Goal: Information Seeking & Learning: Learn about a topic

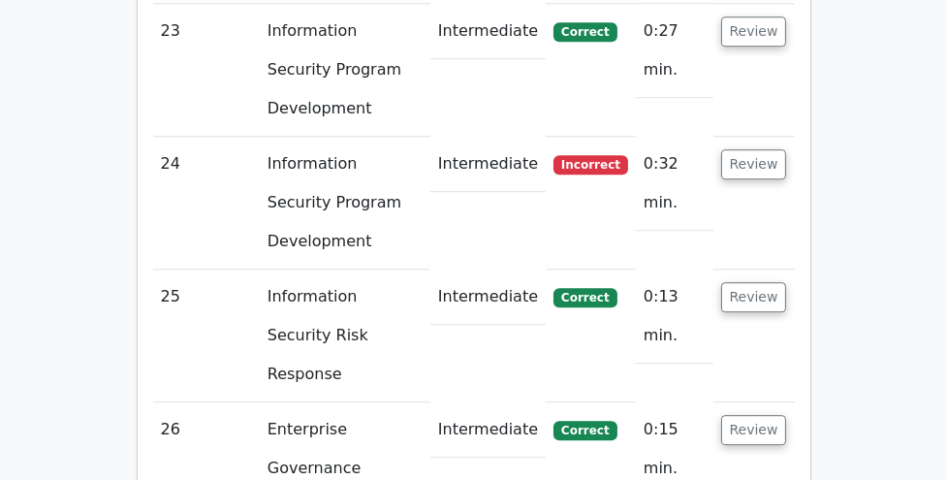
scroll to position [4996, 0]
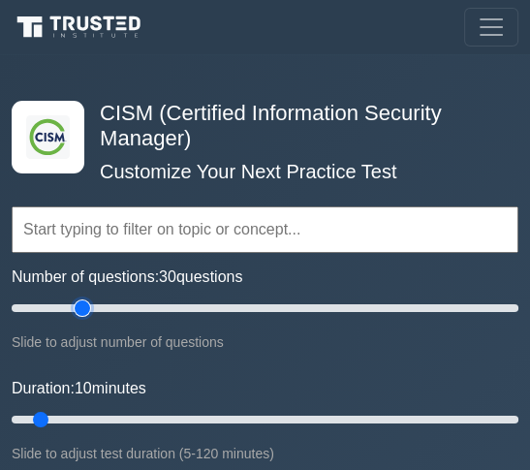
type input "30"
click at [78, 310] on input "Number of questions: 30 questions" at bounding box center [265, 308] width 507 height 23
type input "50"
click at [220, 420] on input "Duration: 10 minutes" at bounding box center [265, 419] width 507 height 23
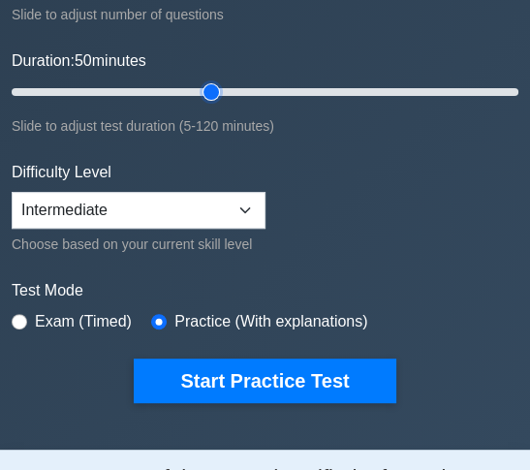
scroll to position [329, 0]
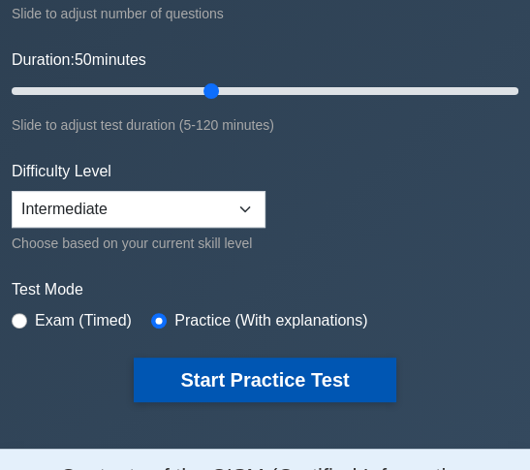
click at [300, 376] on button "Start Practice Test" at bounding box center [265, 380] width 262 height 45
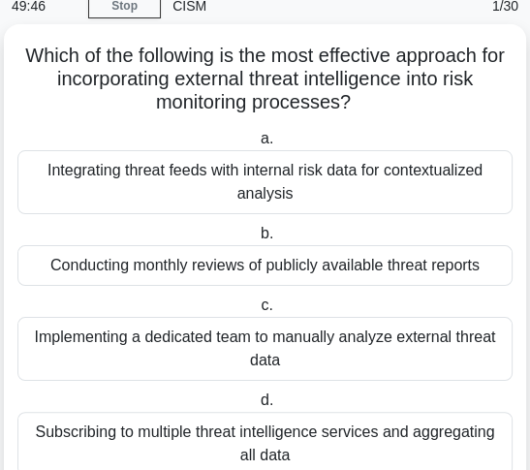
scroll to position [79, 0]
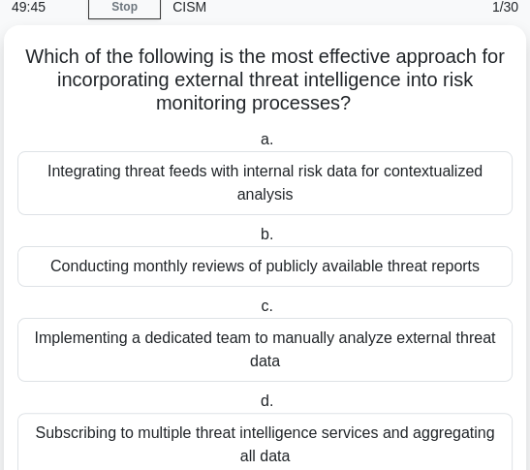
click at [337, 173] on div "Integrating threat feeds with internal risk data for contextualized analysis" at bounding box center [264, 183] width 495 height 64
click at [257, 146] on input "a. Integrating threat feeds with internal risk data for contextualized analysis" at bounding box center [257, 140] width 0 height 13
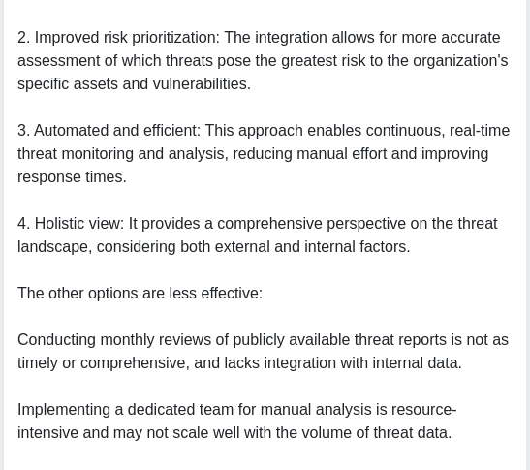
scroll to position [1048, 0]
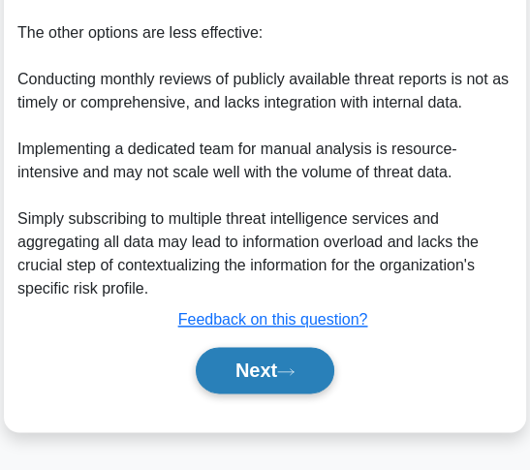
click at [270, 364] on button "Next" at bounding box center [265, 370] width 139 height 47
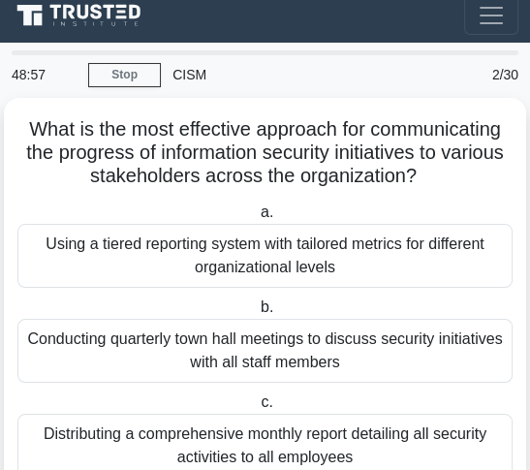
scroll to position [0, 0]
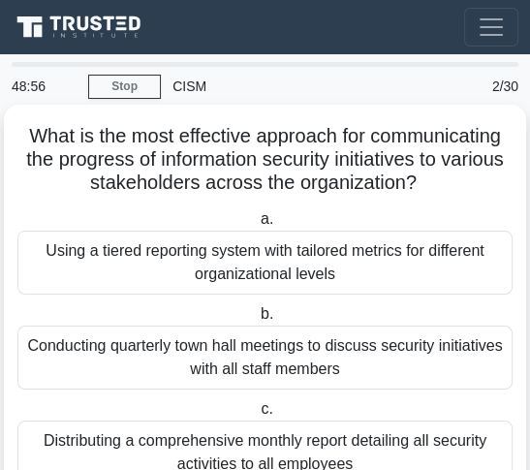
click at [288, 281] on div "Using a tiered reporting system with tailored metrics for different organizatio…" at bounding box center [264, 263] width 495 height 64
click at [257, 226] on input "a. Using a tiered reporting system with tailored metrics for different organiza…" at bounding box center [257, 219] width 0 height 13
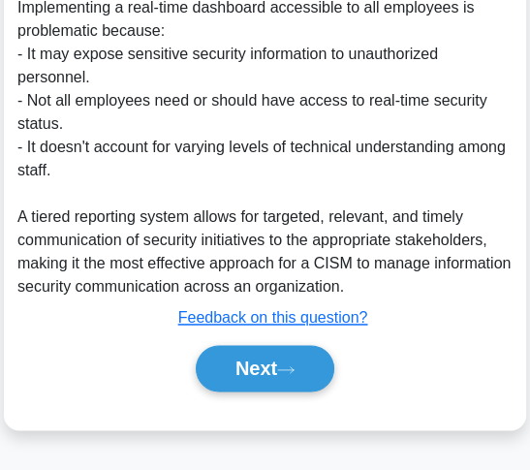
click at [247, 368] on button "Next" at bounding box center [265, 368] width 139 height 47
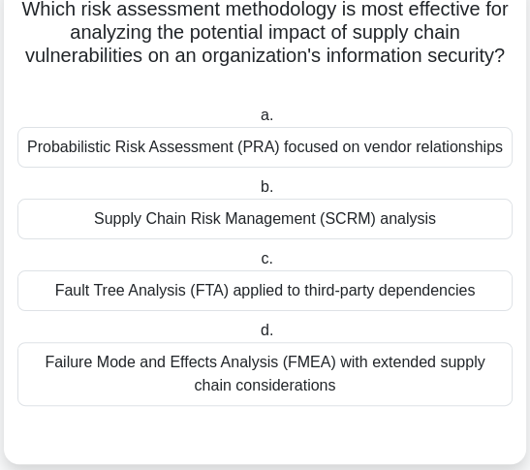
scroll to position [134, 0]
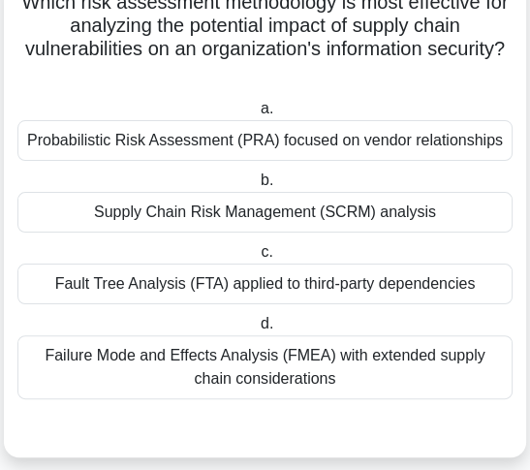
click at [363, 123] on div "Probabilistic Risk Assessment (PRA) focused on vendor relationships" at bounding box center [264, 140] width 495 height 41
click at [257, 115] on input "a. Probabilistic Risk Assessment (PRA) focused on vendor relationships" at bounding box center [257, 109] width 0 height 13
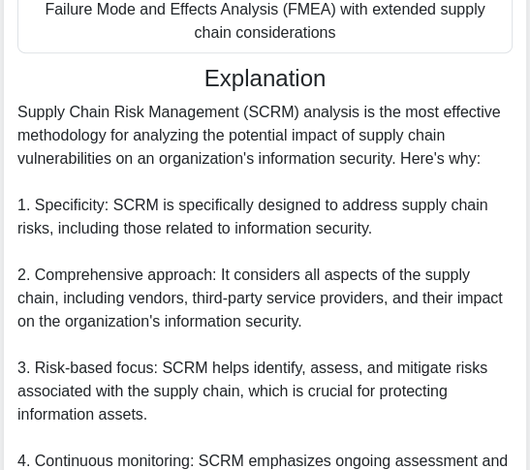
scroll to position [443, 0]
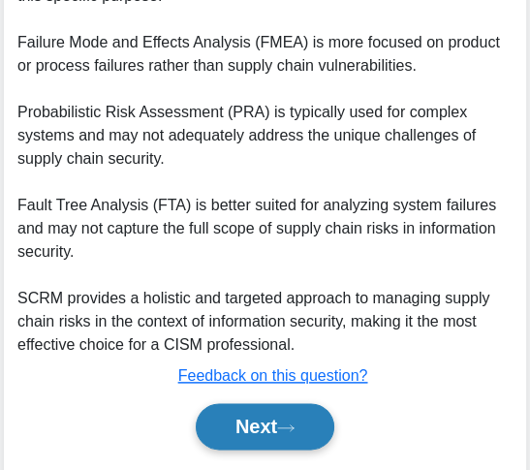
click at [266, 423] on button "Next" at bounding box center [265, 426] width 139 height 47
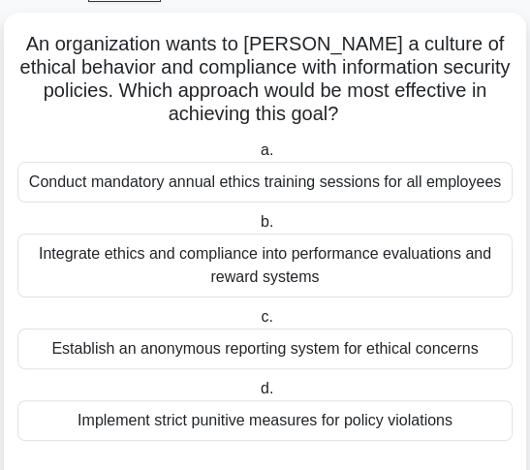
scroll to position [100, 0]
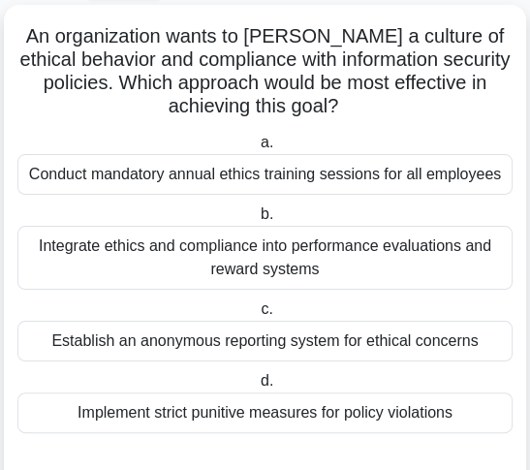
click at [312, 281] on div "Integrate ethics and compliance into performance evaluations and reward systems" at bounding box center [264, 258] width 495 height 64
click at [257, 221] on input "b. Integrate ethics and compliance into performance evaluations and reward syst…" at bounding box center [257, 214] width 0 height 13
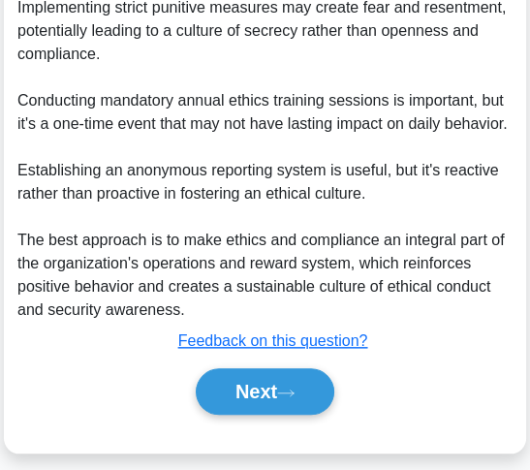
scroll to position [955, 0]
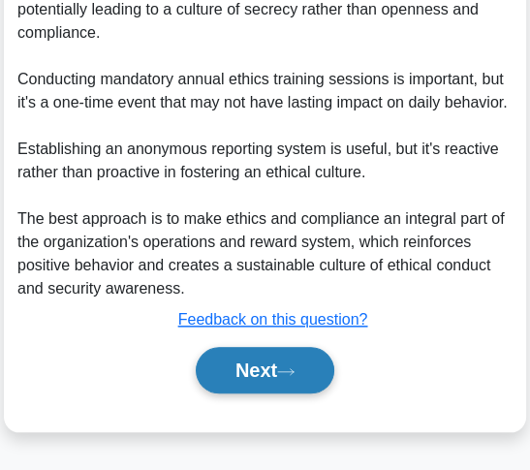
click at [267, 362] on button "Next" at bounding box center [265, 370] width 139 height 47
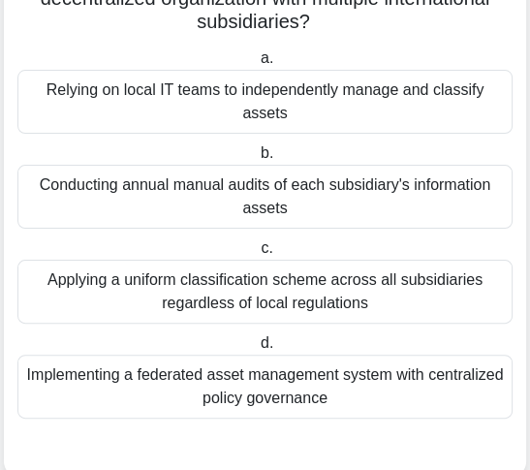
scroll to position [184, 0]
click at [238, 393] on div "Implementing a federated asset management system with centralized policy govern…" at bounding box center [264, 387] width 495 height 64
click at [257, 350] on input "d. Implementing a federated asset management system with centralized policy gov…" at bounding box center [257, 343] width 0 height 13
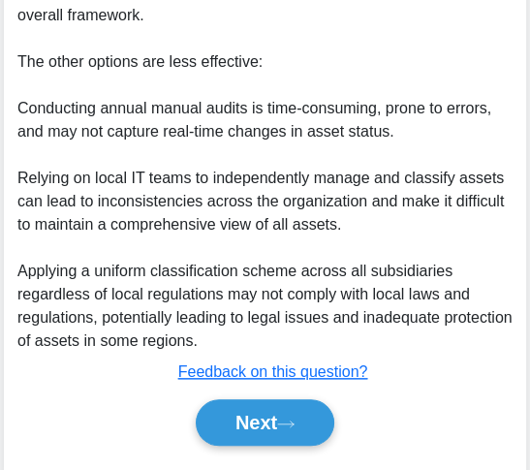
scroll to position [978, 0]
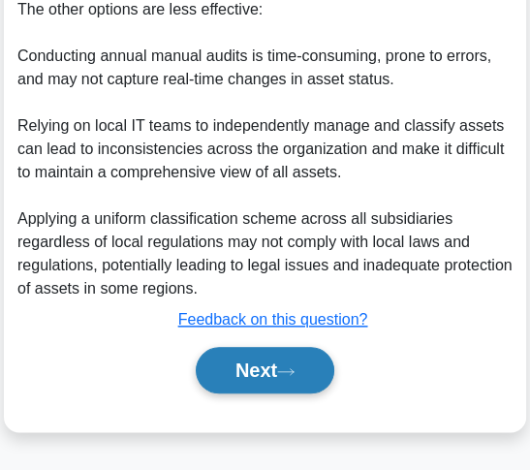
click at [241, 364] on button "Next" at bounding box center [265, 370] width 139 height 47
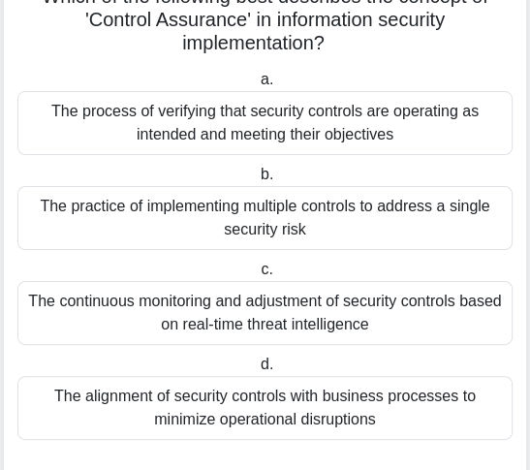
scroll to position [142, 0]
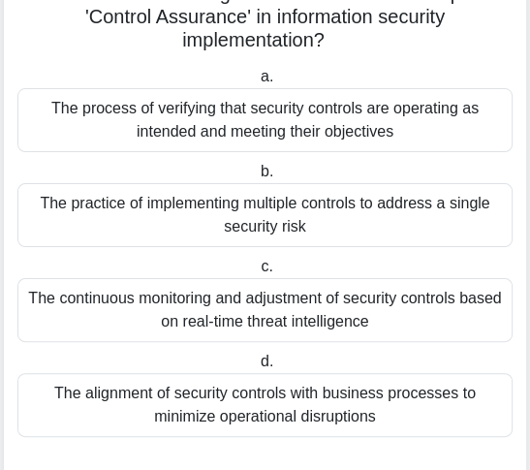
click at [268, 312] on div "The continuous monitoring and adjustment of security controls based on real-tim…" at bounding box center [264, 310] width 495 height 64
click at [257, 273] on input "c. The continuous monitoring and adjustment of security controls based on real-…" at bounding box center [257, 267] width 0 height 13
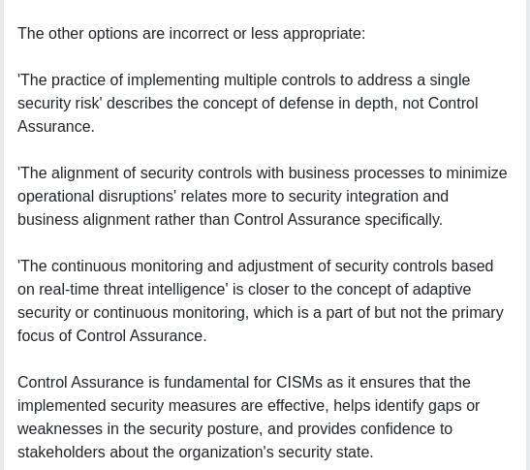
scroll to position [1120, 0]
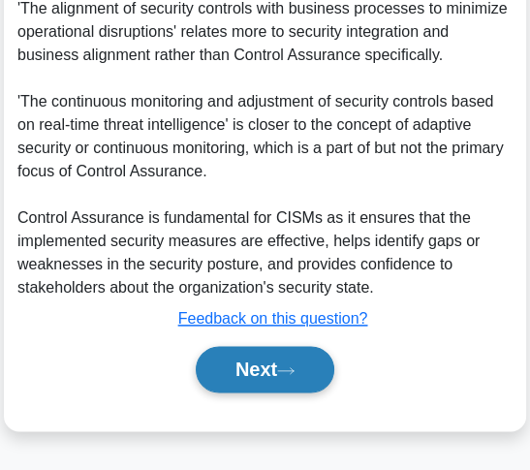
click at [255, 368] on button "Next" at bounding box center [265, 369] width 139 height 47
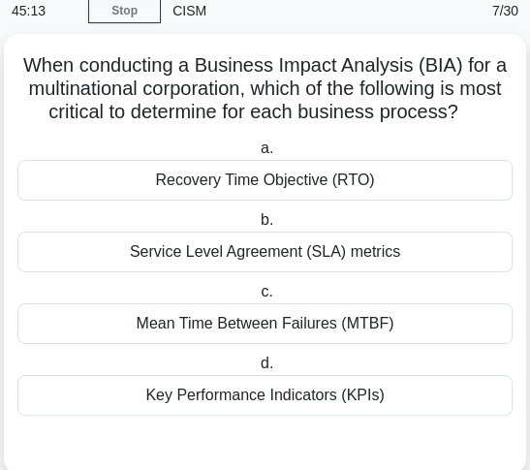
scroll to position [74, 0]
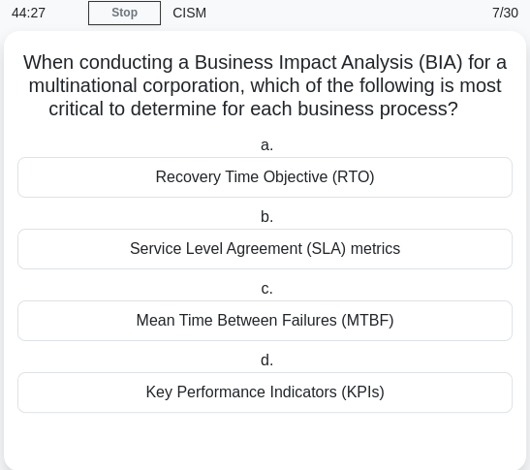
click at [333, 176] on div "Recovery Time Objective (RTO)" at bounding box center [264, 177] width 495 height 41
click at [257, 152] on input "a. Recovery Time Objective (RTO)" at bounding box center [257, 146] width 0 height 13
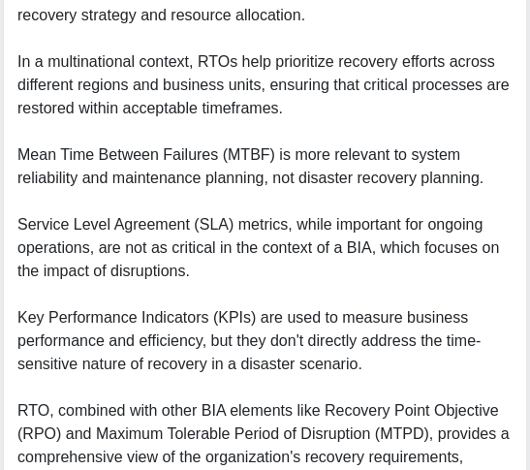
scroll to position [885, 0]
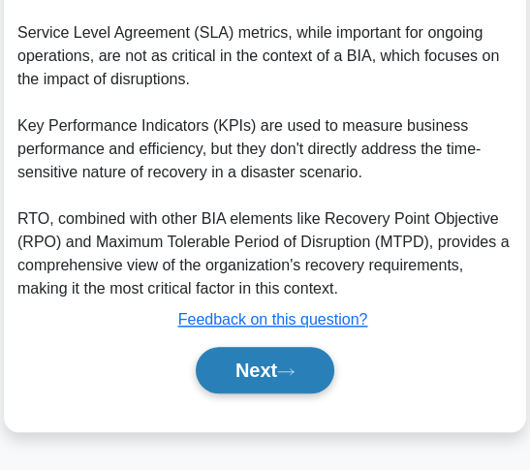
click at [292, 367] on icon at bounding box center [285, 371] width 17 height 11
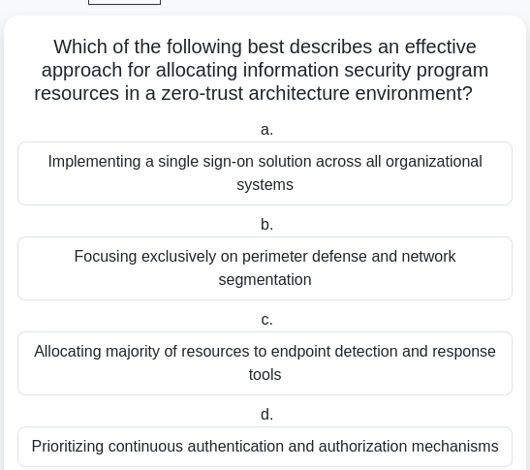
scroll to position [93, 0]
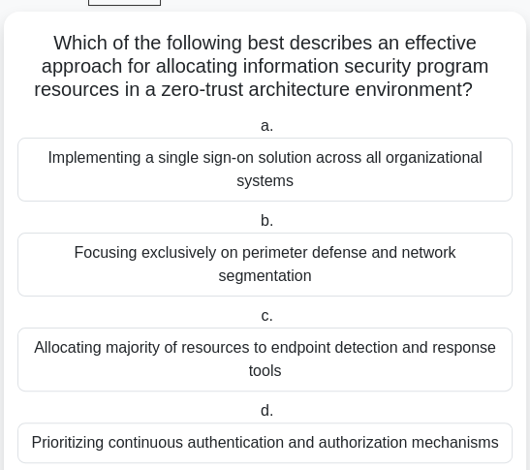
click at [265, 423] on div "Prioritizing continuous authentication and authorization mechanisms" at bounding box center [264, 443] width 495 height 41
click at [257, 412] on input "d. Prioritizing continuous authentication and authorization mechanisms" at bounding box center [257, 411] width 0 height 13
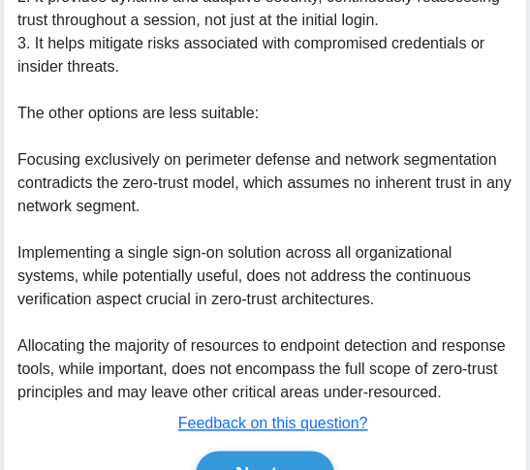
scroll to position [981, 0]
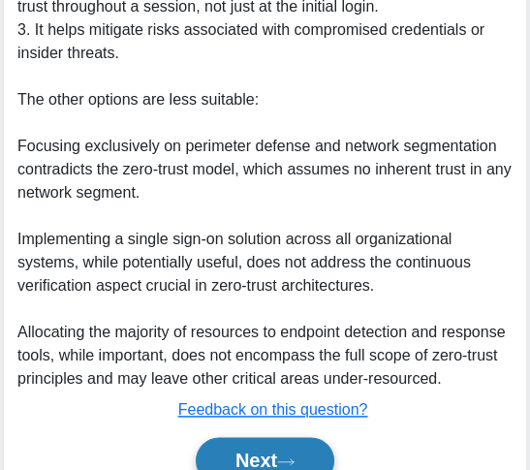
click at [259, 437] on button "Next" at bounding box center [265, 460] width 139 height 47
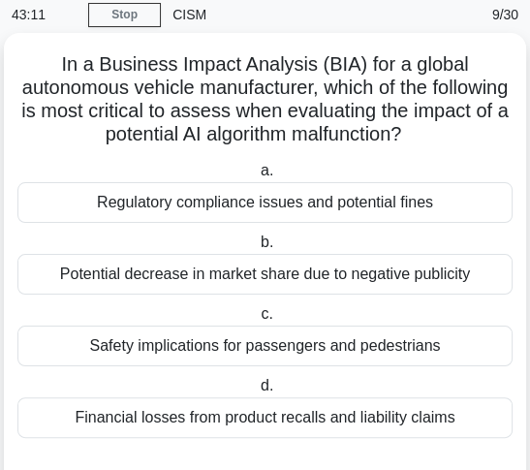
scroll to position [71, 0]
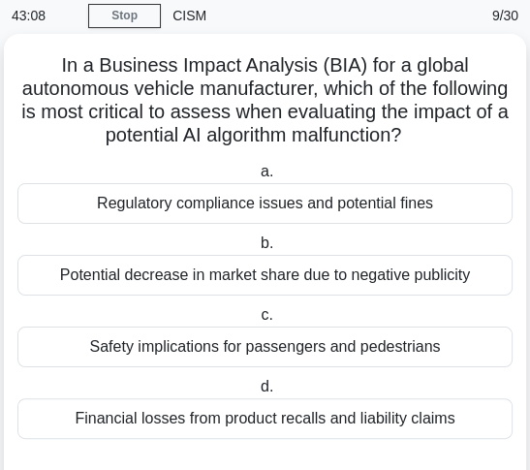
click at [393, 333] on div "Safety implications for passengers and pedestrians" at bounding box center [264, 347] width 495 height 41
click at [257, 322] on input "c. Safety implications for passengers and pedestrians" at bounding box center [257, 315] width 0 height 13
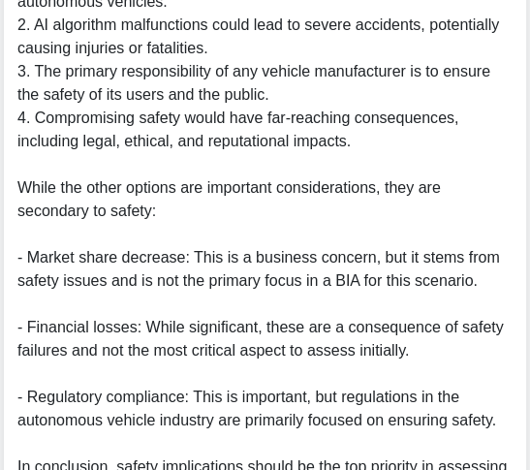
scroll to position [978, 0]
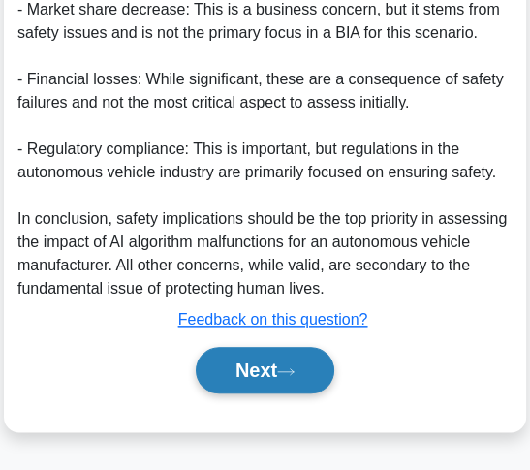
click at [304, 363] on button "Next" at bounding box center [265, 370] width 139 height 47
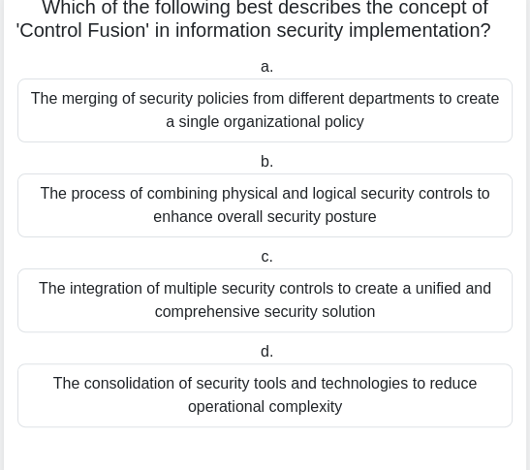
scroll to position [136, 0]
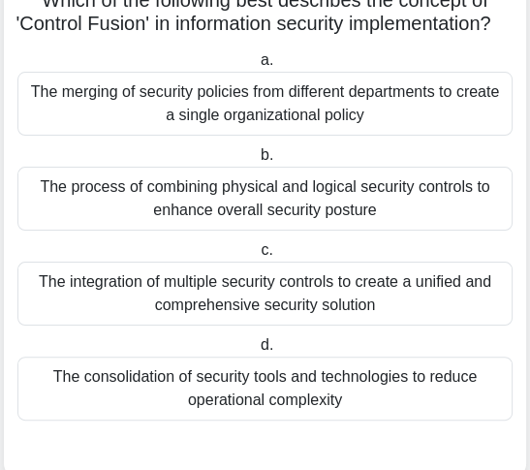
click at [339, 398] on div "The consolidation of security tools and technologies to reduce operational comp…" at bounding box center [264, 389] width 495 height 64
click at [257, 352] on input "d. The consolidation of security tools and technologies to reduce operational c…" at bounding box center [257, 345] width 0 height 13
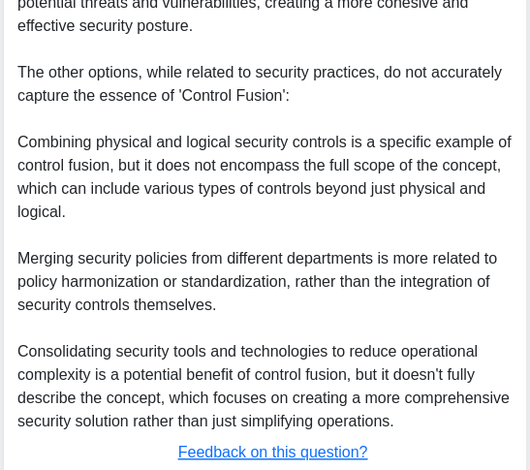
scroll to position [934, 0]
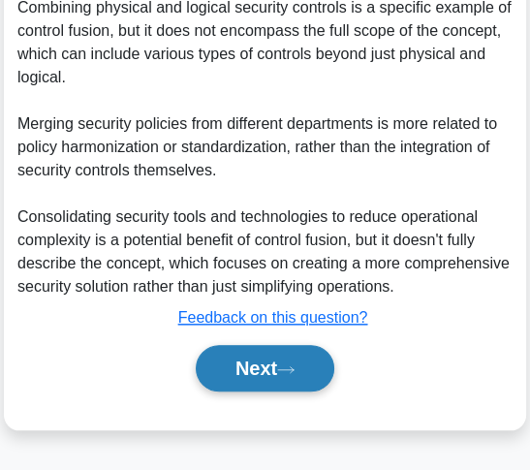
click at [329, 361] on button "Next" at bounding box center [265, 368] width 139 height 47
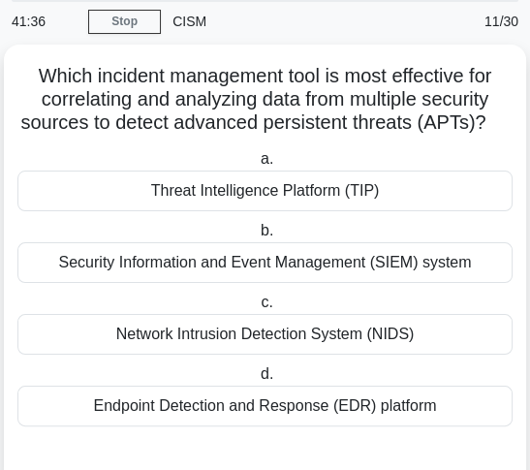
scroll to position [66, 0]
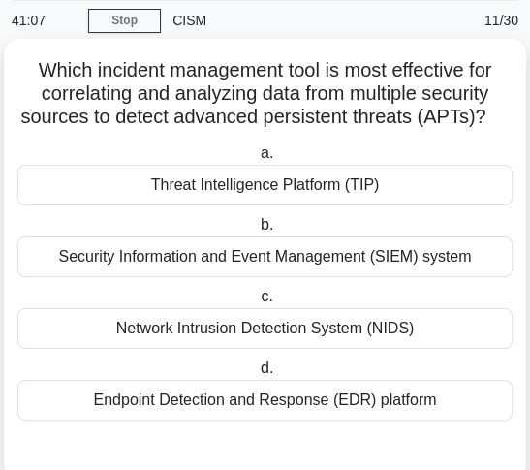
click at [363, 174] on div "Threat Intelligence Platform (TIP)" at bounding box center [264, 185] width 495 height 41
click at [257, 160] on input "a. Threat Intelligence Platform (TIP)" at bounding box center [257, 153] width 0 height 13
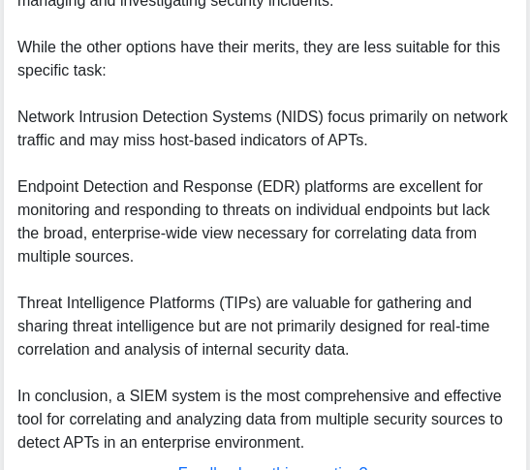
scroll to position [1190, 0]
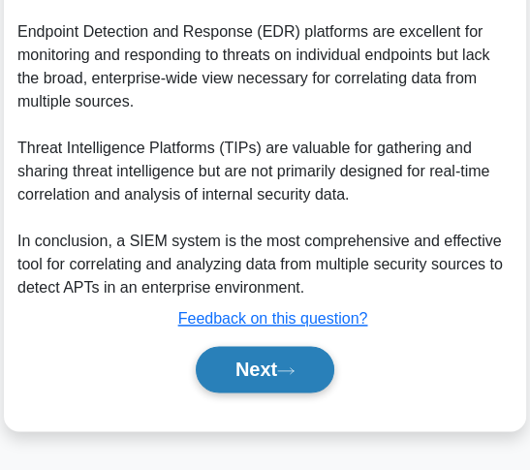
click at [289, 363] on button "Next" at bounding box center [265, 369] width 139 height 47
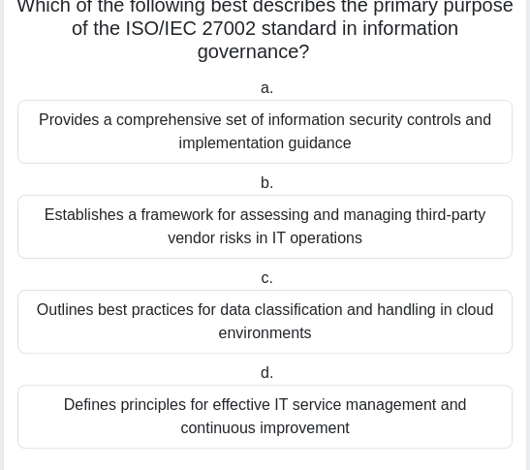
scroll to position [120, 0]
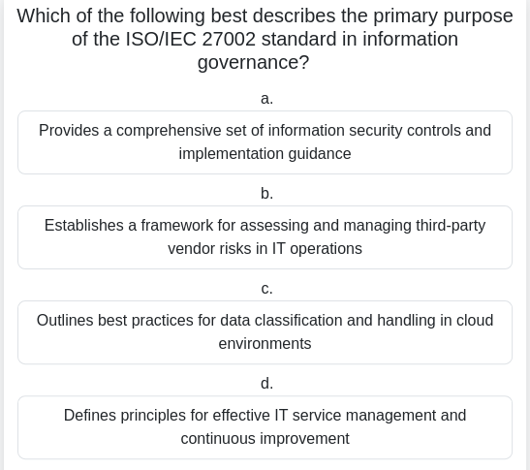
click at [323, 164] on div "Provides a comprehensive set of information security controls and implementatio…" at bounding box center [264, 142] width 495 height 64
click at [257, 106] on input "a. Provides a comprehensive set of information security controls and implementa…" at bounding box center [257, 99] width 0 height 13
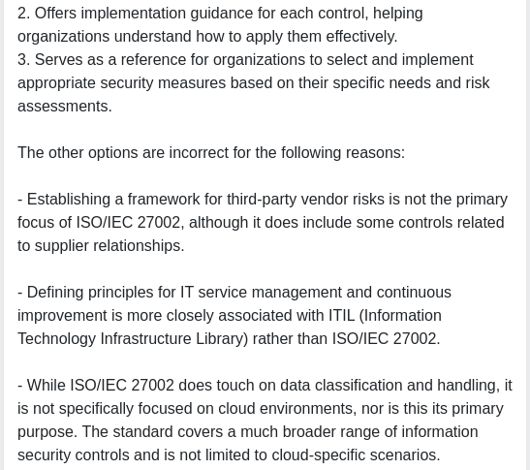
scroll to position [1071, 0]
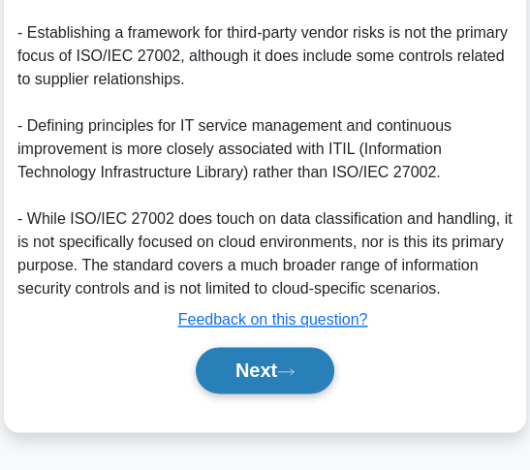
click at [259, 365] on button "Next" at bounding box center [265, 370] width 139 height 47
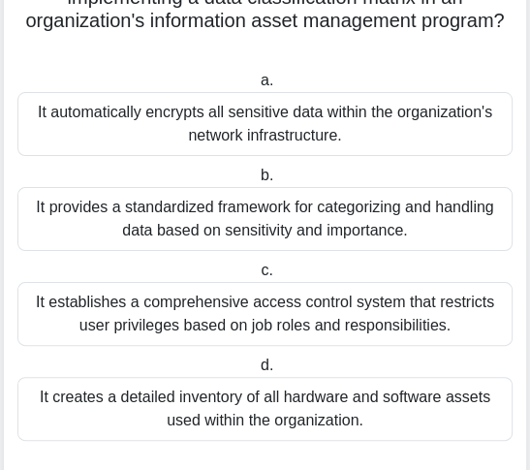
scroll to position [166, 0]
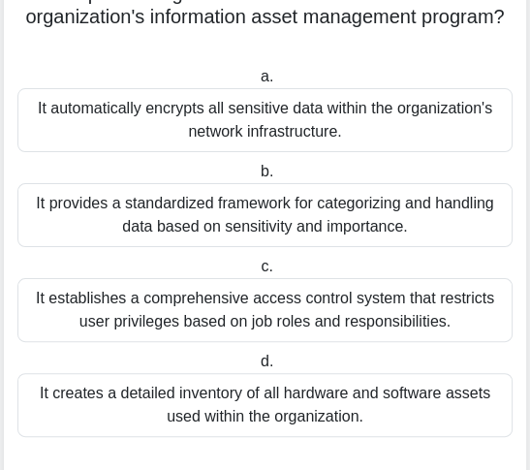
click at [275, 218] on div "It provides a standardized framework for categorizing and handling data based o…" at bounding box center [264, 215] width 495 height 64
click at [257, 178] on input "b. It provides a standardized framework for categorizing and handling data base…" at bounding box center [257, 172] width 0 height 13
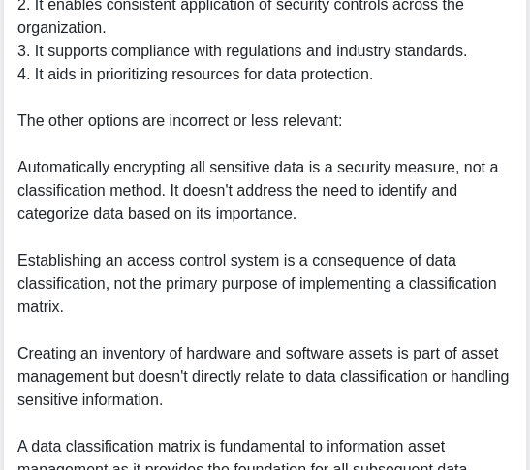
scroll to position [1025, 0]
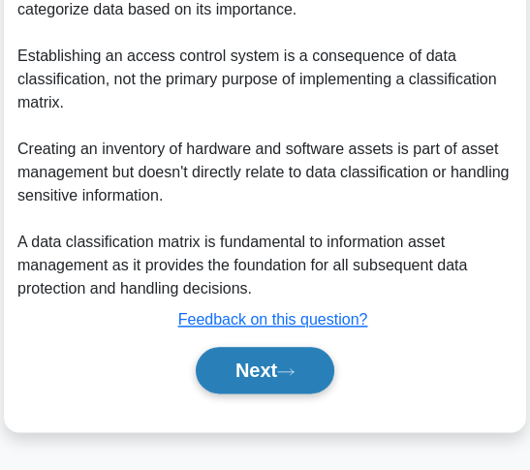
click at [242, 359] on button "Next" at bounding box center [265, 370] width 139 height 47
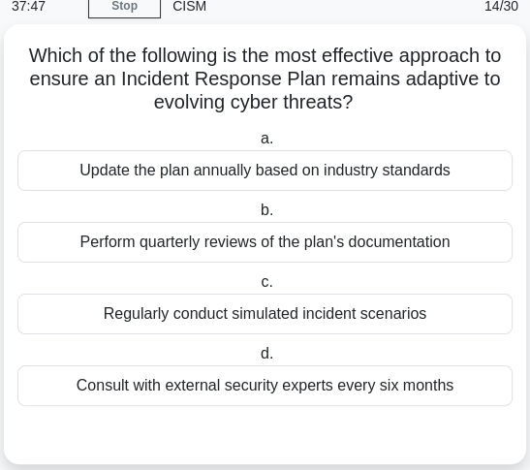
scroll to position [81, 0]
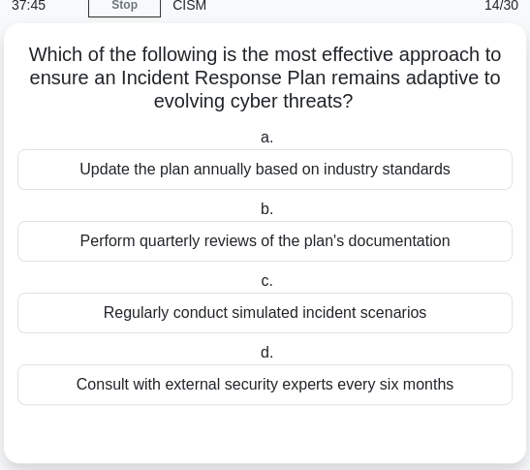
click at [396, 322] on div "Regularly conduct simulated incident scenarios" at bounding box center [264, 313] width 495 height 41
click at [257, 288] on input "c. Regularly conduct simulated incident scenarios" at bounding box center [257, 281] width 0 height 13
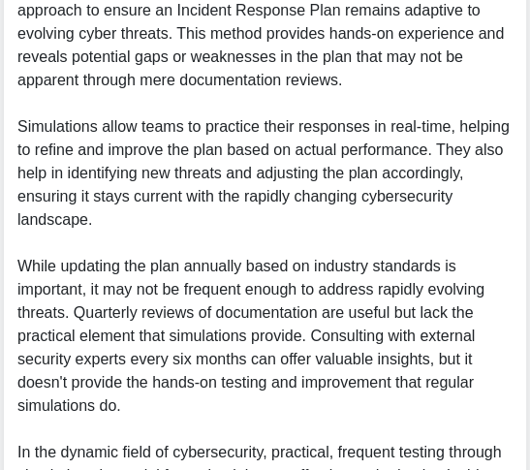
scroll to position [769, 0]
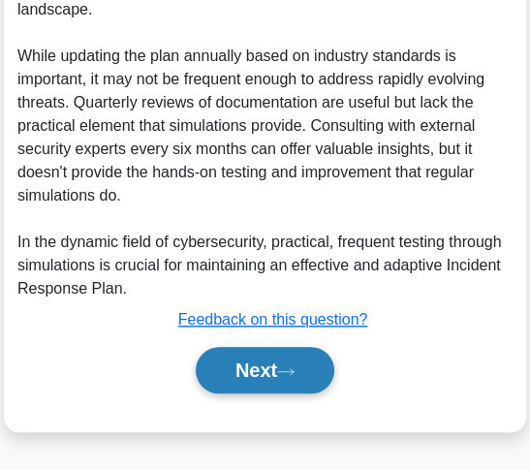
click at [305, 364] on button "Next" at bounding box center [265, 370] width 139 height 47
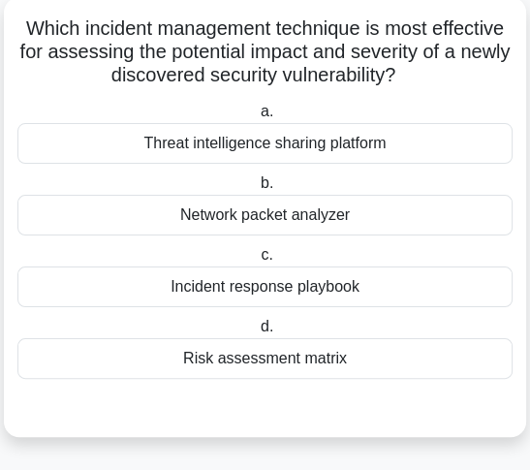
scroll to position [106, 0]
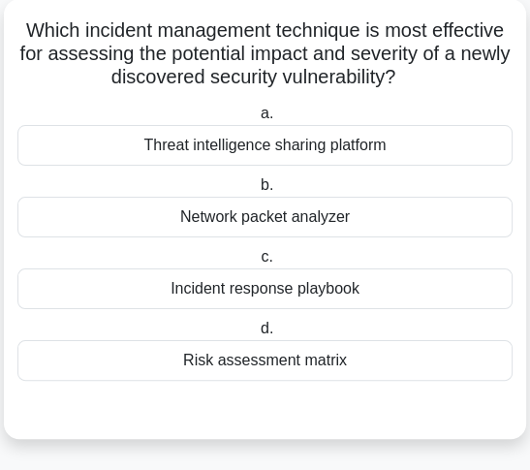
click at [369, 159] on div "Threat intelligence sharing platform" at bounding box center [264, 145] width 495 height 41
click at [257, 120] on input "a. Threat intelligence sharing platform" at bounding box center [257, 114] width 0 height 13
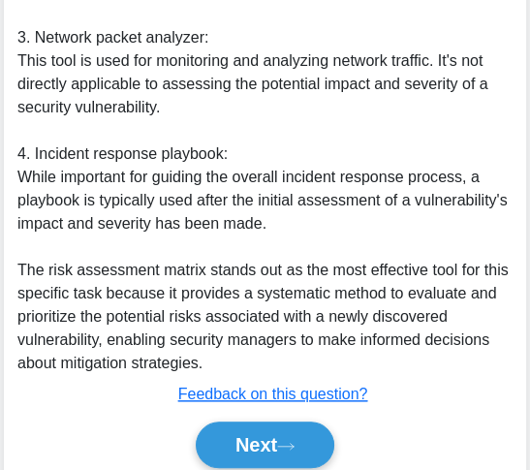
scroll to position [981, 0]
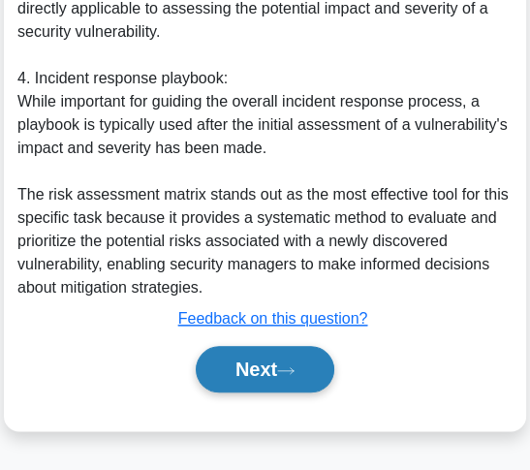
click at [292, 370] on icon at bounding box center [285, 370] width 17 height 11
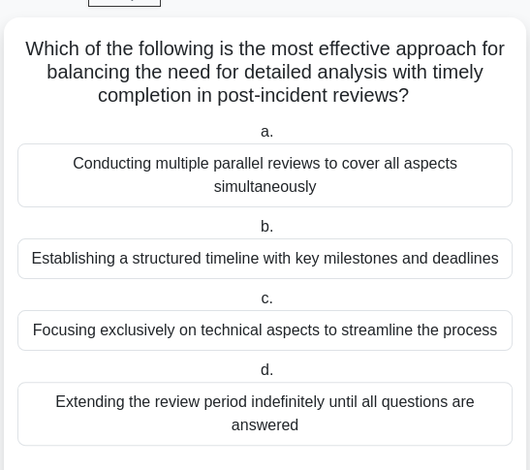
scroll to position [105, 0]
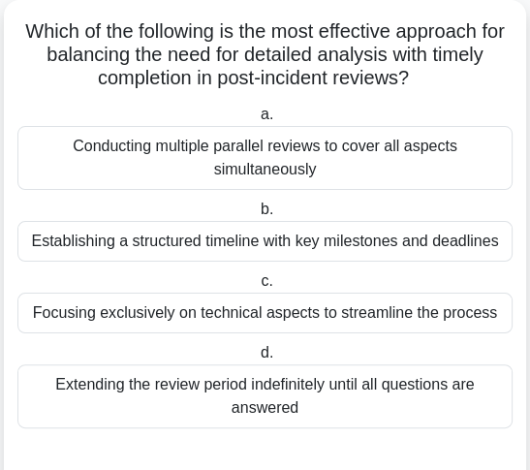
click at [330, 237] on div "Establishing a structured timeline with key milestones and deadlines" at bounding box center [264, 241] width 495 height 41
click at [257, 216] on input "b. Establishing a structured timeline with key milestones and deadlines" at bounding box center [257, 210] width 0 height 13
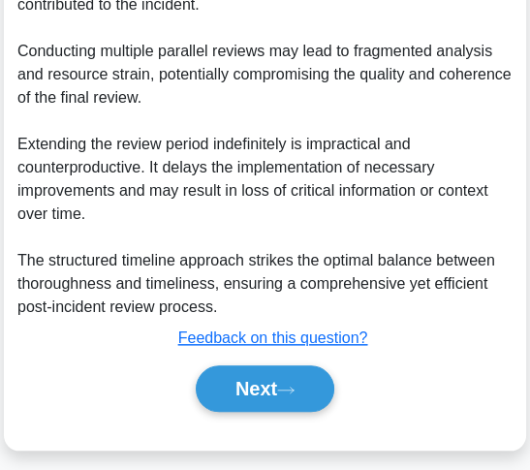
scroll to position [955, 0]
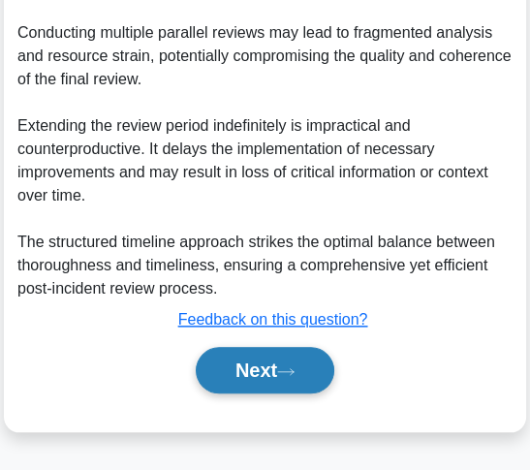
click at [269, 353] on button "Next" at bounding box center [265, 370] width 139 height 47
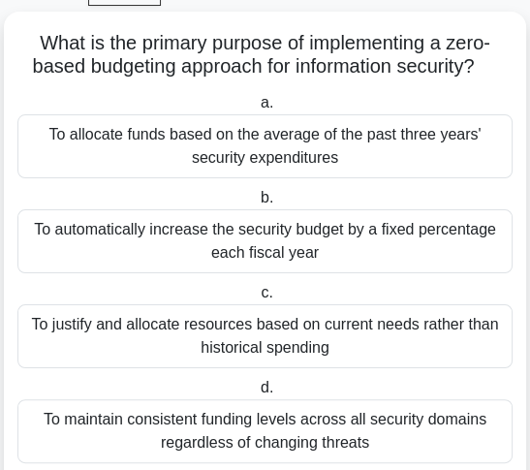
scroll to position [101, 0]
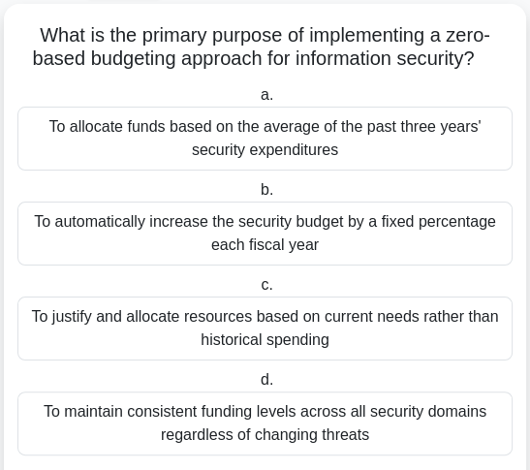
click at [268, 342] on div "To justify and allocate resources based on current needs rather than historical…" at bounding box center [264, 329] width 495 height 64
click at [257, 292] on input "c. To justify and allocate resources based on current needs rather than histori…" at bounding box center [257, 285] width 0 height 13
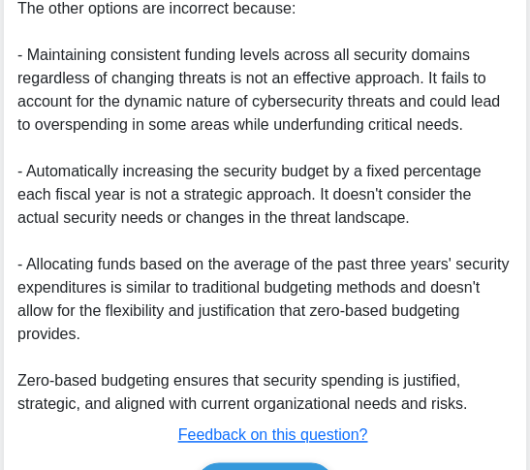
scroll to position [1211, 0]
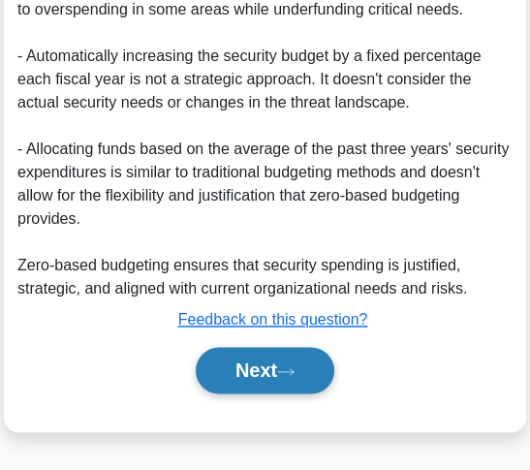
click at [261, 355] on button "Next" at bounding box center [265, 370] width 139 height 47
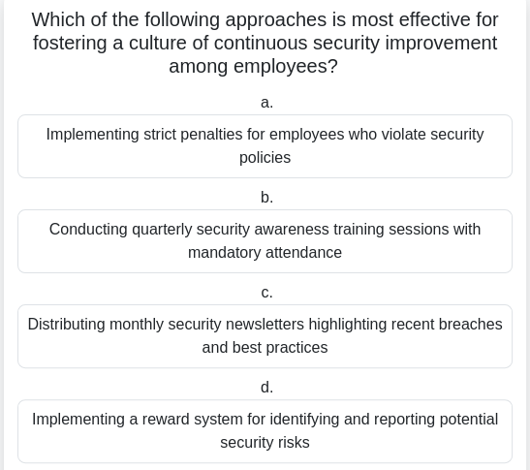
scroll to position [115, 0]
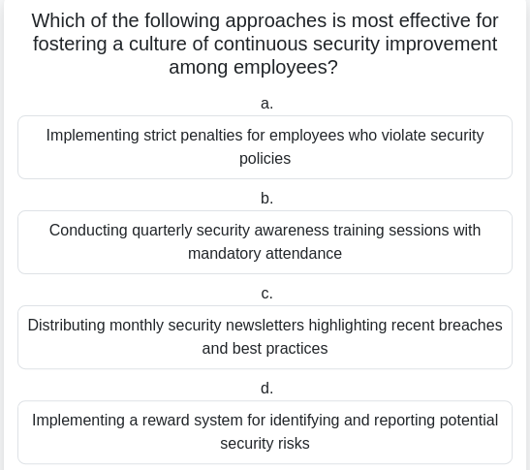
click at [262, 458] on div "Implementing a reward system for identifying and reporting potential security r…" at bounding box center [264, 432] width 495 height 64
click at [257, 395] on input "d. Implementing a reward system for identifying and reporting potential securit…" at bounding box center [257, 389] width 0 height 13
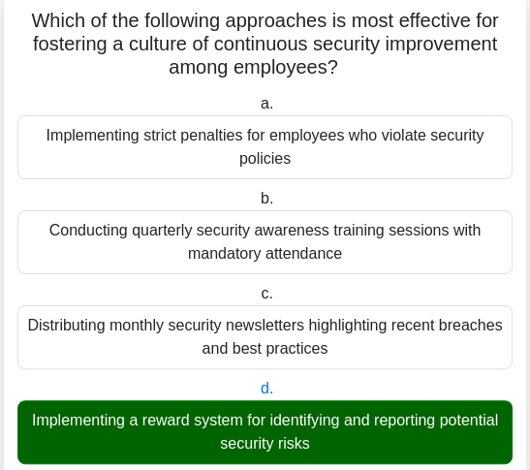
scroll to position [838, 0]
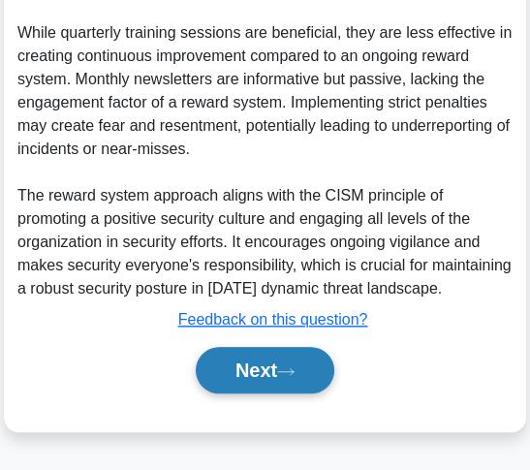
click at [251, 361] on button "Next" at bounding box center [265, 370] width 139 height 47
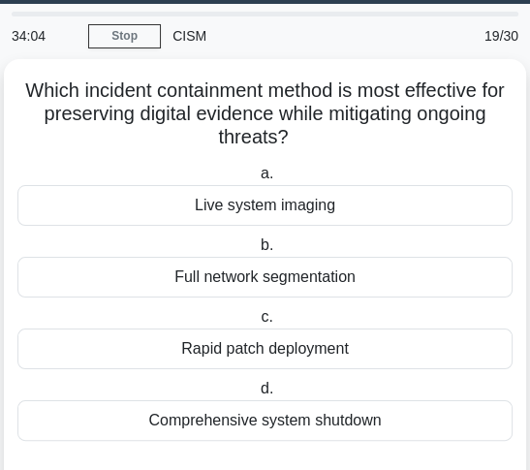
scroll to position [50, 0]
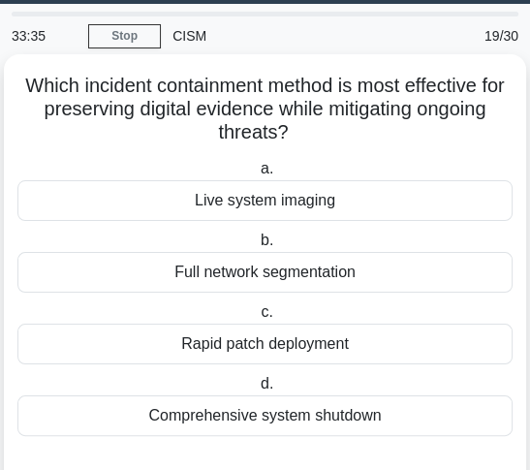
click at [303, 353] on div "Rapid patch deployment" at bounding box center [264, 344] width 495 height 41
click at [257, 319] on input "c. Rapid patch deployment" at bounding box center [257, 312] width 0 height 13
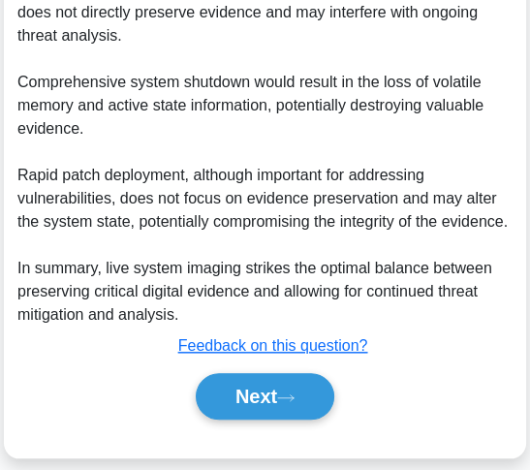
scroll to position [847, 0]
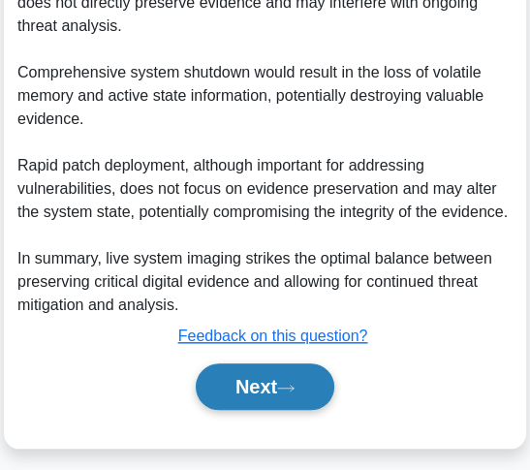
click at [278, 400] on button "Next" at bounding box center [265, 386] width 139 height 47
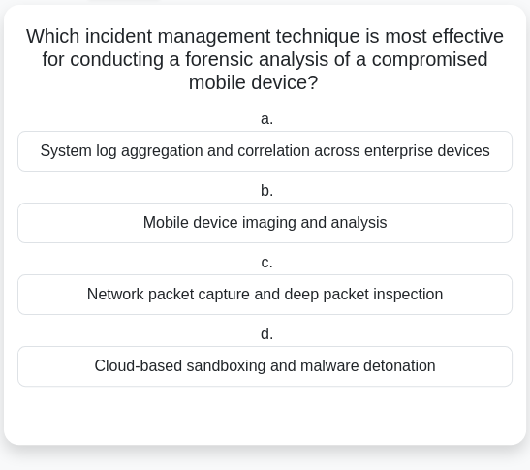
scroll to position [112, 0]
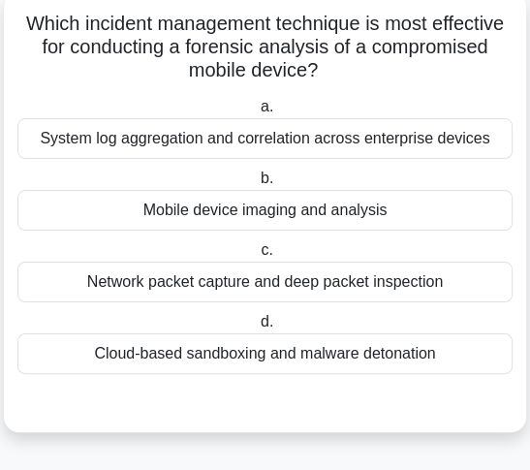
click at [328, 238] on label "c. Network packet capture and deep packet inspection" at bounding box center [264, 270] width 495 height 64
click at [257, 244] on input "c. Network packet capture and deep packet inspection" at bounding box center [257, 250] width 0 height 13
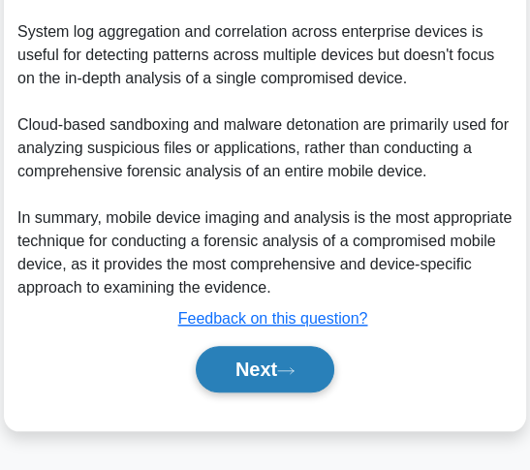
click at [258, 378] on button "Next" at bounding box center [265, 369] width 139 height 47
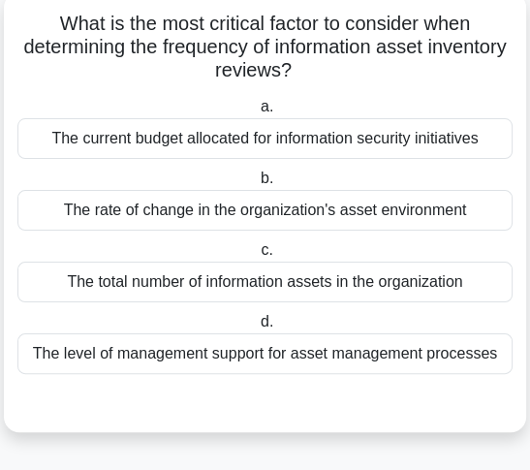
click at [378, 213] on div "The rate of change in the organization's asset environment" at bounding box center [264, 210] width 495 height 41
click at [257, 185] on input "b. The rate of change in the organization's asset environment" at bounding box center [257, 179] width 0 height 13
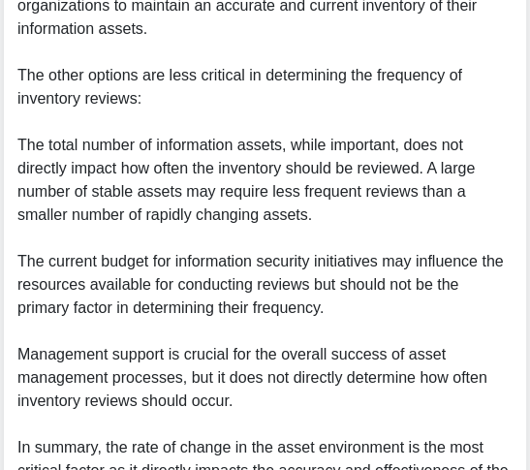
scroll to position [1164, 0]
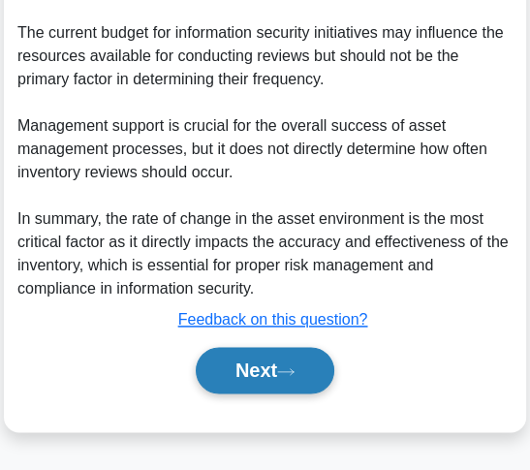
click at [278, 375] on button "Next" at bounding box center [265, 370] width 139 height 47
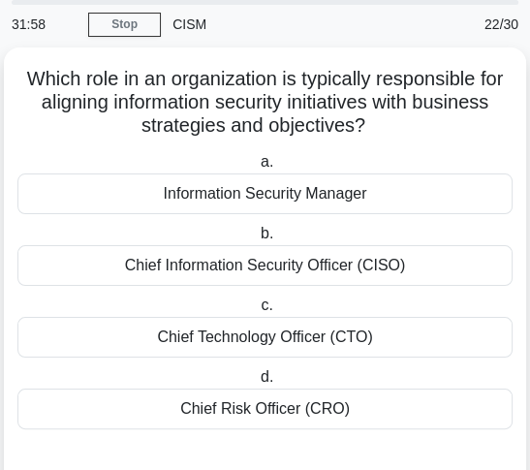
scroll to position [61, 0]
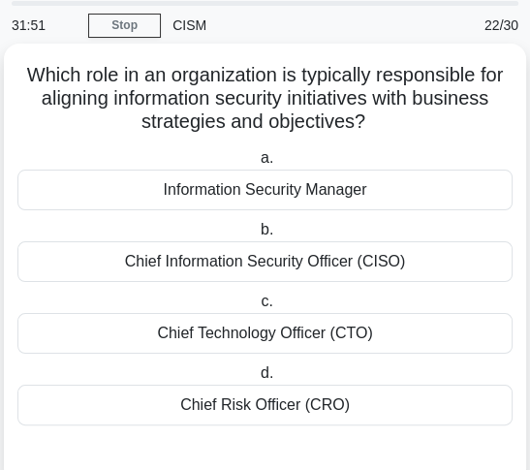
click at [327, 253] on div "Chief Information Security Officer (CISO)" at bounding box center [264, 261] width 495 height 41
click at [257, 237] on input "b. Chief Information Security Officer (CISO)" at bounding box center [257, 230] width 0 height 13
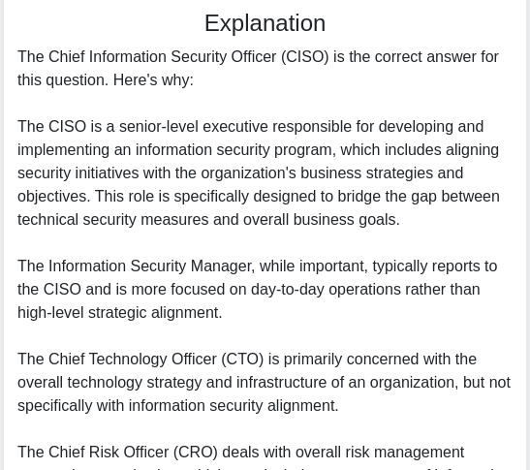
scroll to position [815, 0]
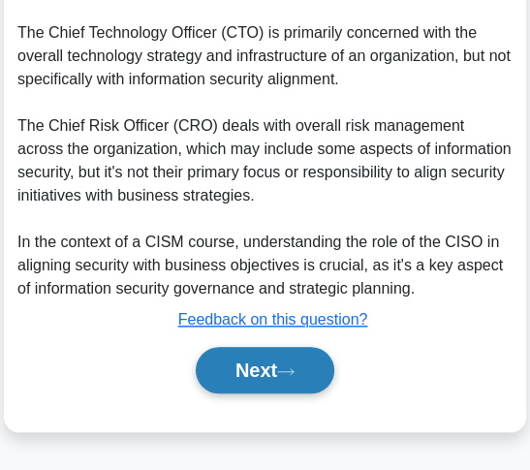
click at [282, 356] on button "Next" at bounding box center [265, 370] width 139 height 47
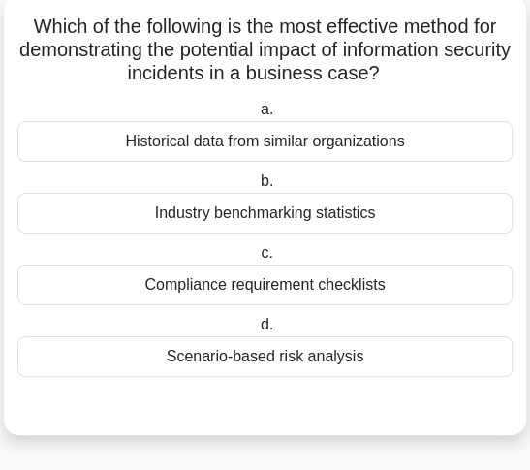
scroll to position [112, 0]
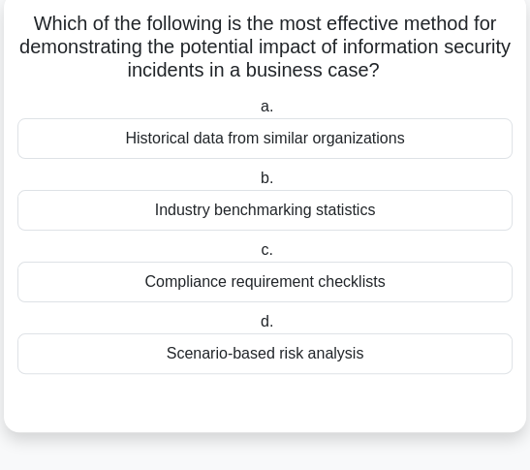
click at [372, 136] on div "Historical data from similar organizations" at bounding box center [264, 138] width 495 height 41
click at [257, 113] on input "a. Historical data from similar organizations" at bounding box center [257, 107] width 0 height 13
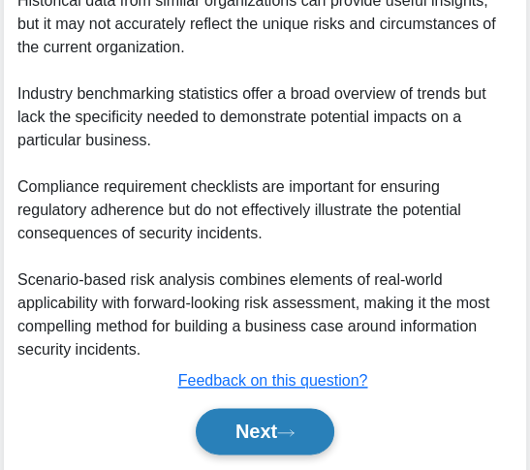
click at [272, 419] on button "Next" at bounding box center [265, 431] width 139 height 47
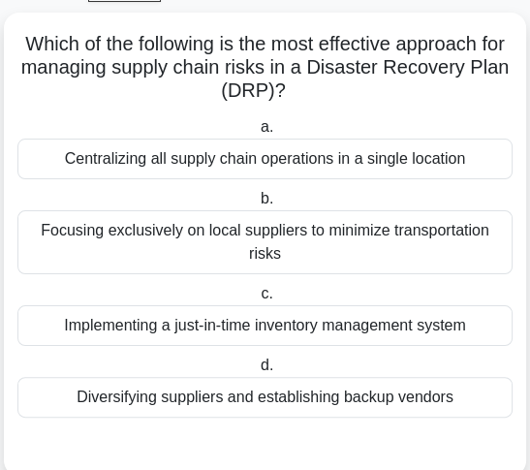
scroll to position [87, 0]
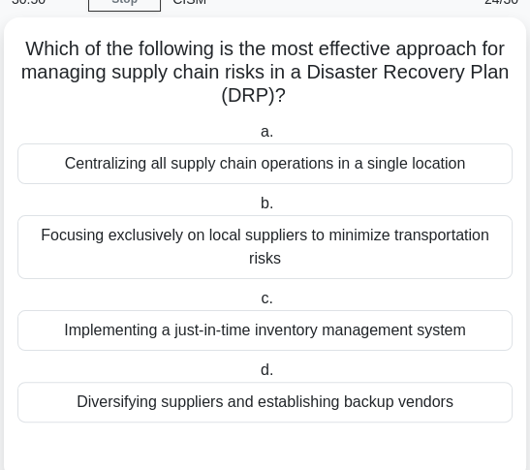
click at [268, 413] on div "Diversifying suppliers and establishing backup vendors" at bounding box center [264, 402] width 495 height 41
click at [255, 411] on div "Diversifying suppliers and establishing backup vendors" at bounding box center [264, 402] width 495 height 41
click at [257, 377] on input "d. Diversifying suppliers and establishing backup vendors" at bounding box center [257, 370] width 0 height 13
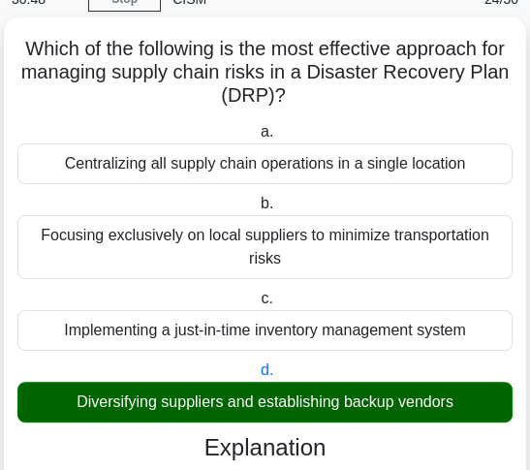
scroll to position [885, 0]
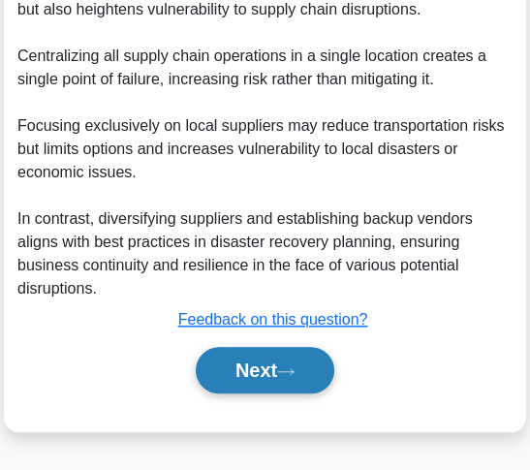
click at [247, 378] on button "Next" at bounding box center [265, 370] width 139 height 47
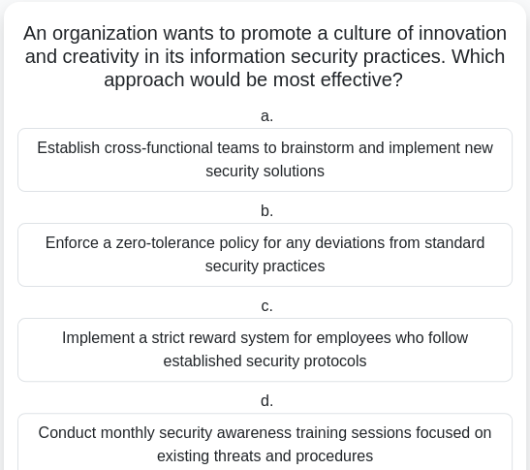
scroll to position [107, 0]
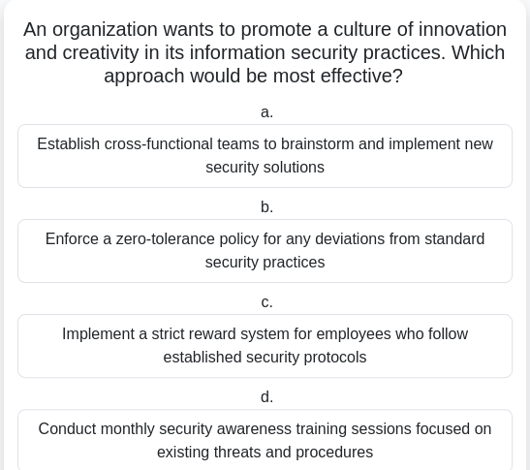
click at [311, 157] on div "Establish cross-functional teams to brainstorm and implement new security solut…" at bounding box center [264, 156] width 495 height 64
click at [257, 119] on input "a. Establish cross-functional teams to brainstorm and implement new security so…" at bounding box center [257, 113] width 0 height 13
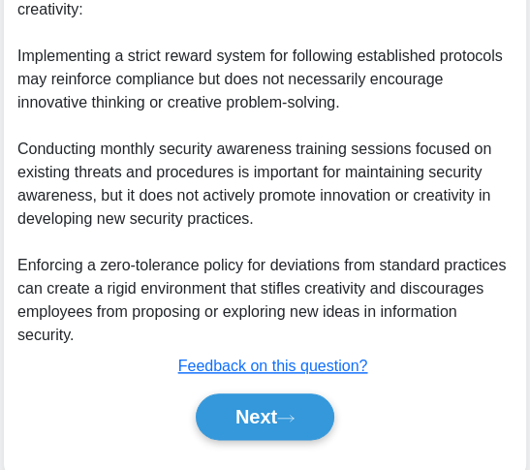
scroll to position [1001, 0]
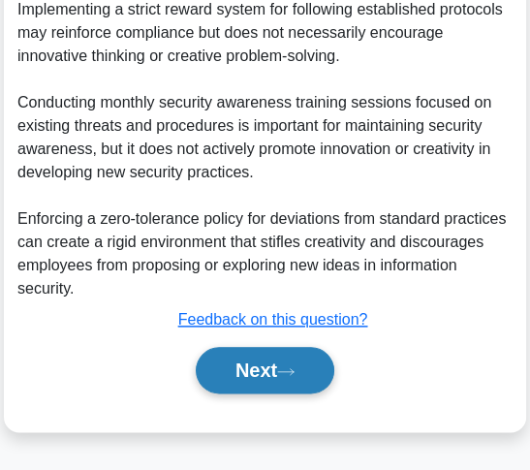
click at [290, 388] on button "Next" at bounding box center [265, 370] width 139 height 47
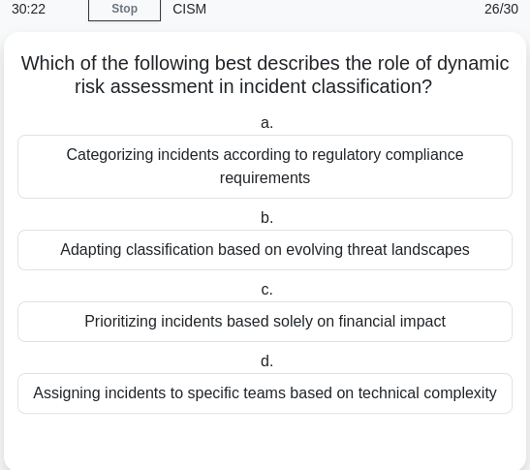
scroll to position [78, 0]
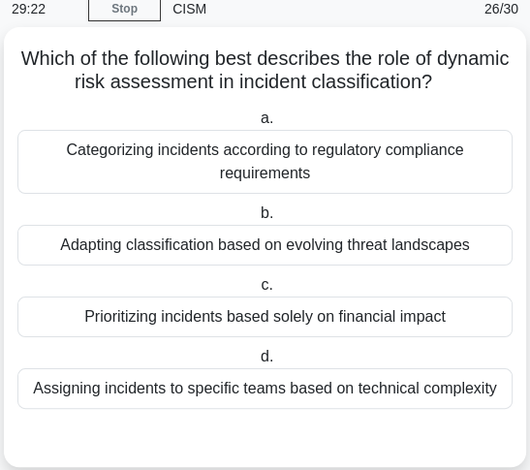
click at [293, 250] on div "Adapting classification based on evolving threat landscapes" at bounding box center [264, 245] width 495 height 41
click at [257, 220] on input "b. Adapting classification based on evolving threat landscapes" at bounding box center [257, 213] width 0 height 13
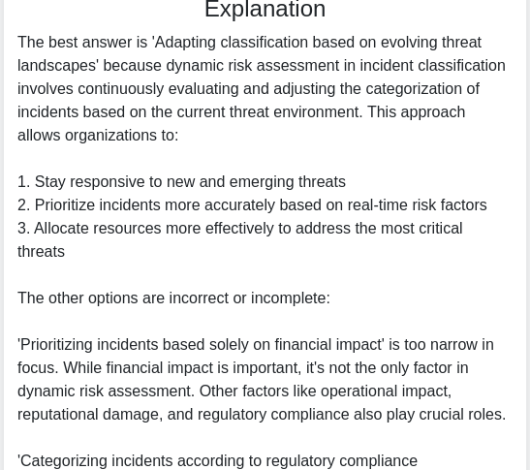
scroll to position [978, 0]
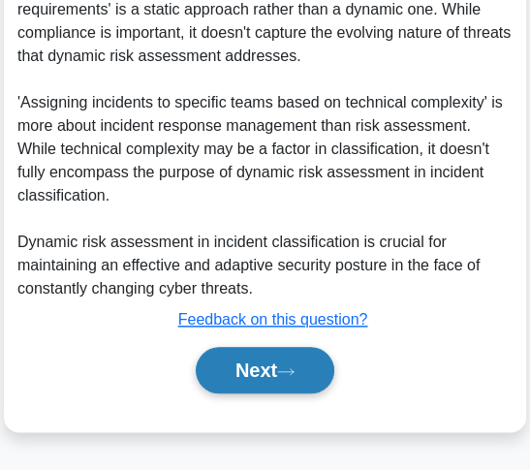
click at [268, 354] on button "Next" at bounding box center [265, 370] width 139 height 47
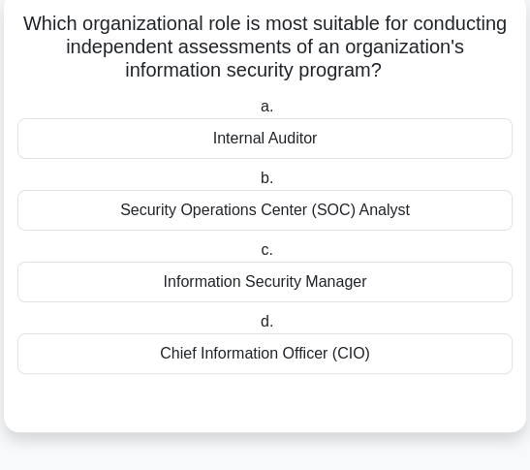
click at [310, 142] on div "Internal Auditor" at bounding box center [264, 138] width 495 height 41
click at [257, 113] on input "a. Internal Auditor" at bounding box center [257, 107] width 0 height 13
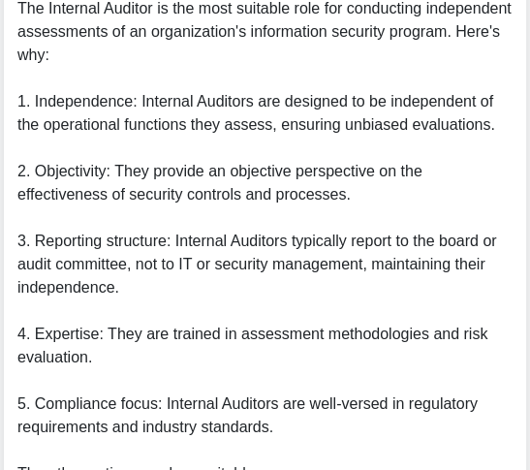
scroll to position [1025, 0]
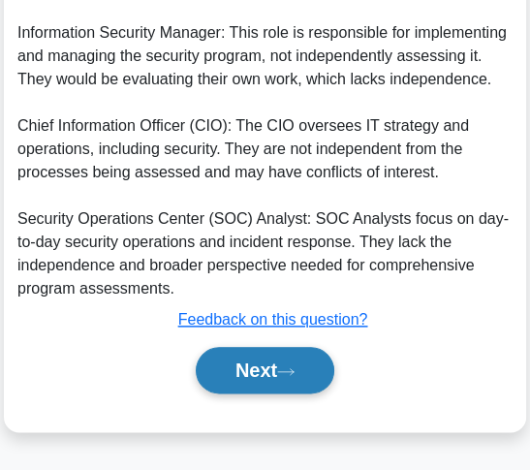
click at [247, 371] on button "Next" at bounding box center [265, 370] width 139 height 47
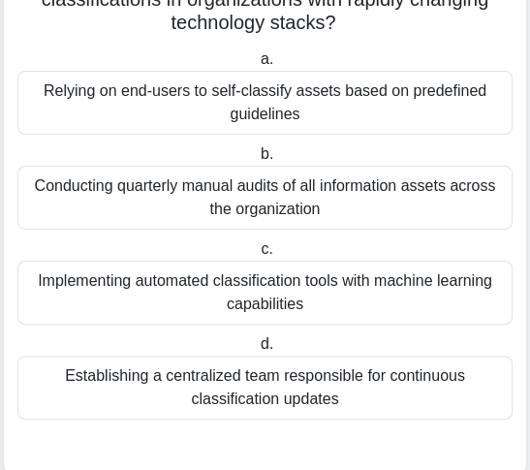
scroll to position [182, 0]
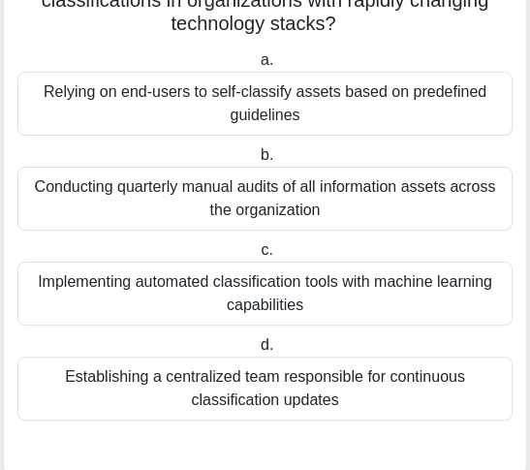
click at [312, 291] on div "Implementing automated classification tools with machine learning capabilities" at bounding box center [264, 294] width 495 height 64
click at [257, 257] on input "c. Implementing automated classification tools with machine learning capabiliti…" at bounding box center [257, 250] width 0 height 13
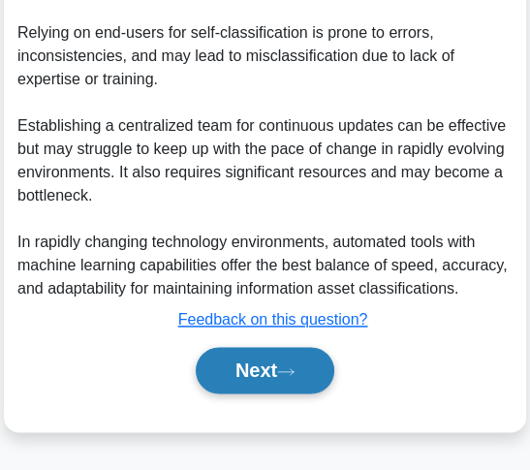
click at [289, 356] on button "Next" at bounding box center [265, 370] width 139 height 47
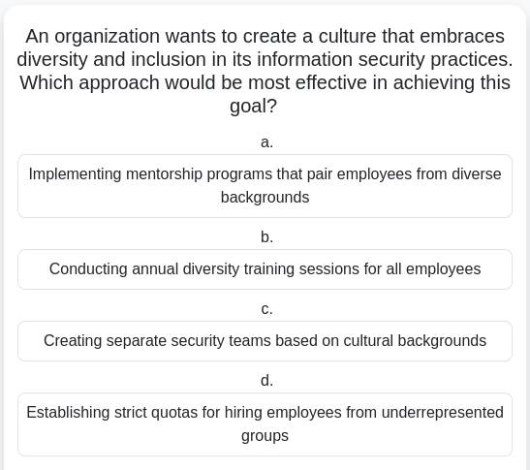
scroll to position [105, 0]
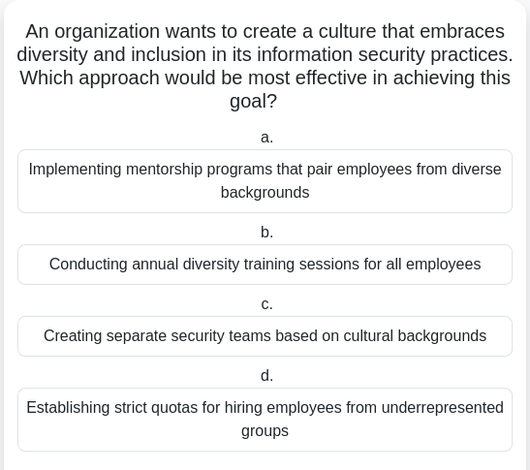
click at [344, 186] on div "Implementing mentorship programs that pair employees from diverse backgrounds" at bounding box center [264, 181] width 495 height 64
click at [257, 144] on input "a. Implementing mentorship programs that pair employees from diverse backgrounds" at bounding box center [257, 138] width 0 height 13
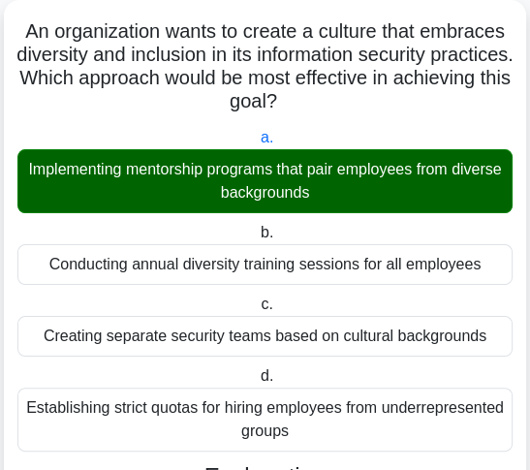
scroll to position [1071, 0]
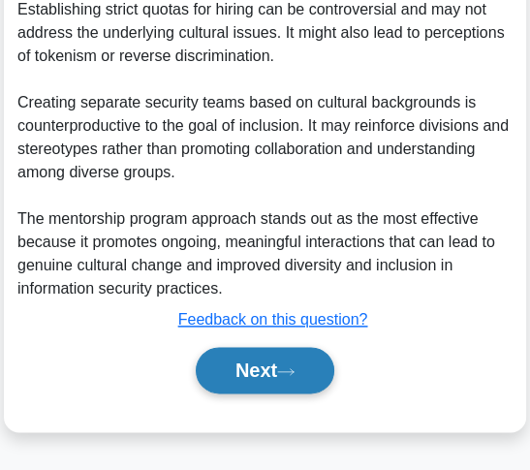
click at [289, 371] on icon at bounding box center [285, 371] width 17 height 11
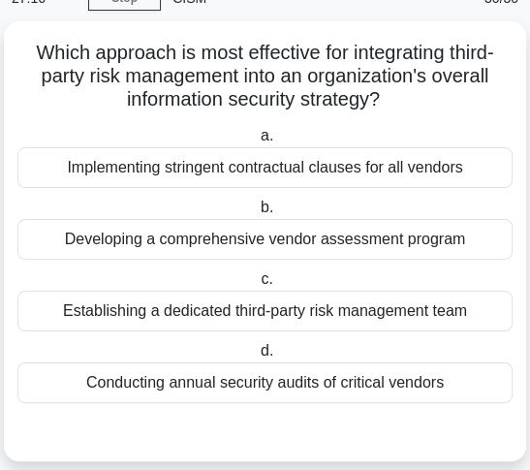
scroll to position [87, 0]
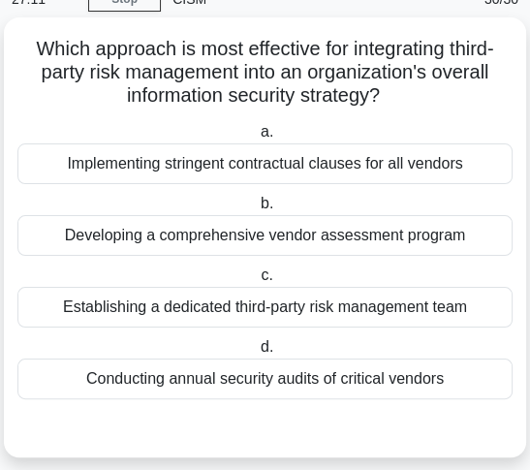
click at [355, 309] on div "Establishing a dedicated third-party risk management team" at bounding box center [264, 307] width 495 height 41
click at [257, 282] on input "c. Establishing a dedicated third-party risk management team" at bounding box center [257, 275] width 0 height 13
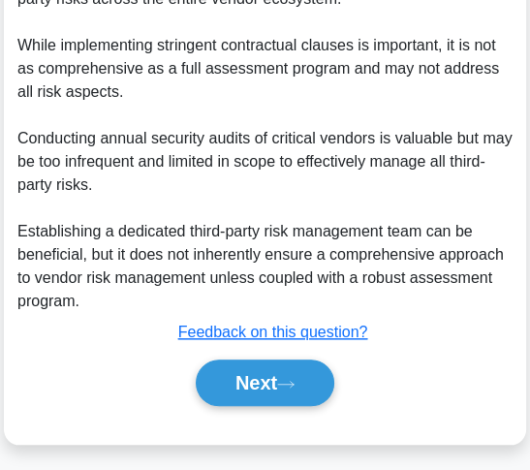
scroll to position [911, 0]
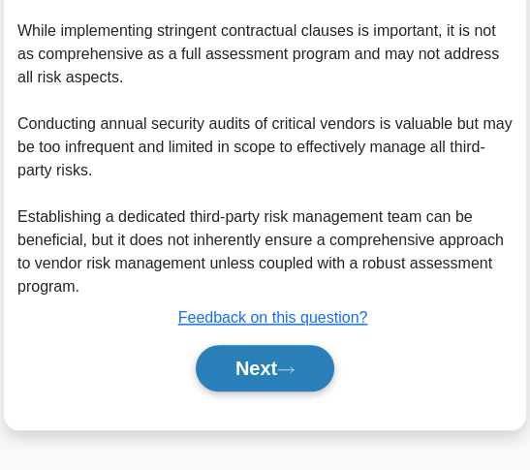
click at [312, 368] on button "Next" at bounding box center [265, 368] width 139 height 47
